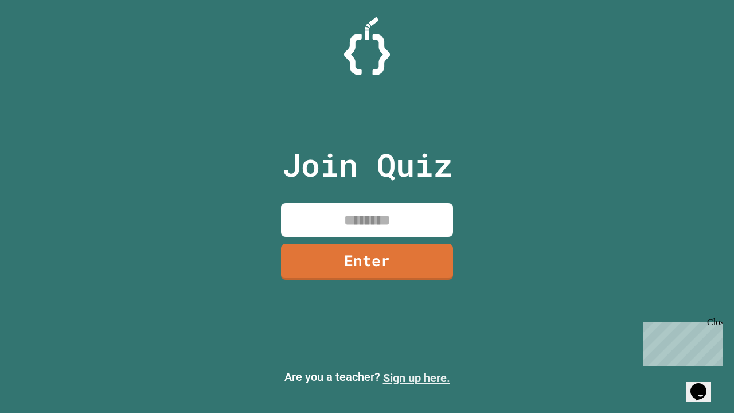
click at [416, 378] on link "Sign up here." at bounding box center [416, 378] width 67 height 14
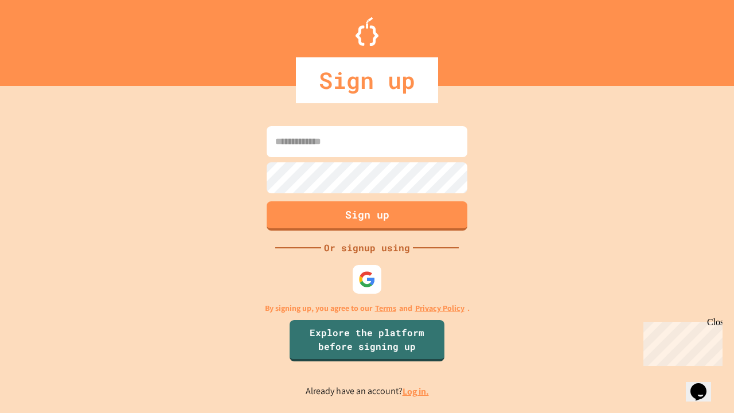
click at [416, 391] on link "Log in." at bounding box center [416, 391] width 26 height 12
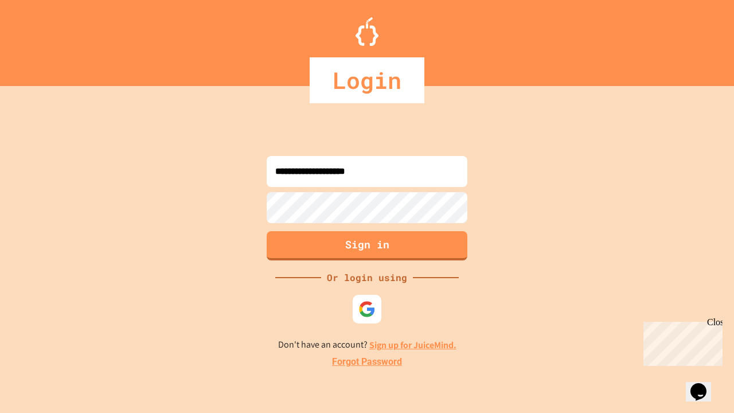
type input "**********"
